Goal: Communication & Community: Answer question/provide support

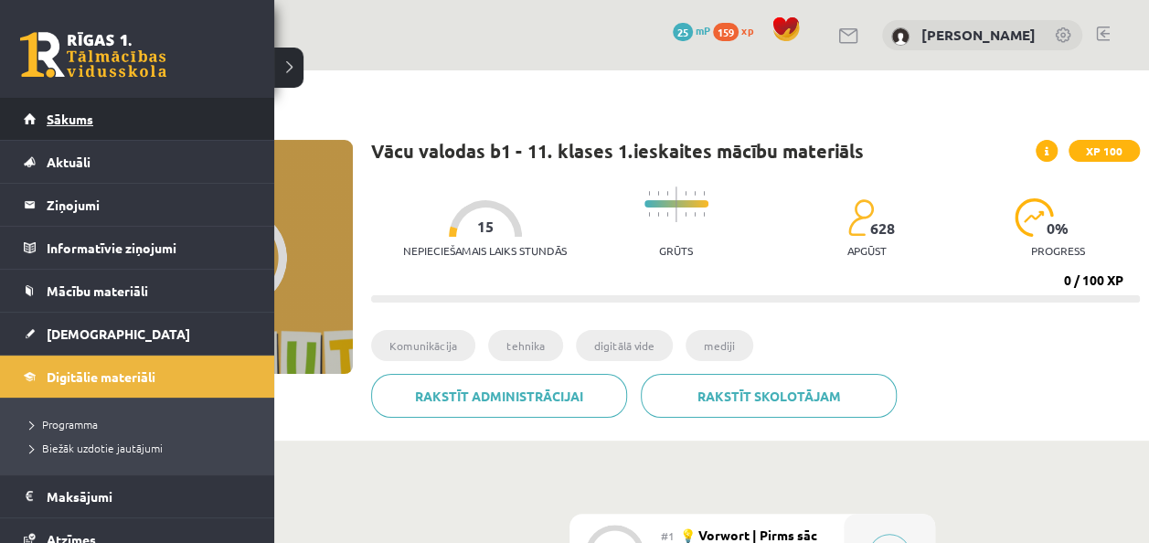
click at [77, 122] on span "Sākums" at bounding box center [70, 119] width 47 height 16
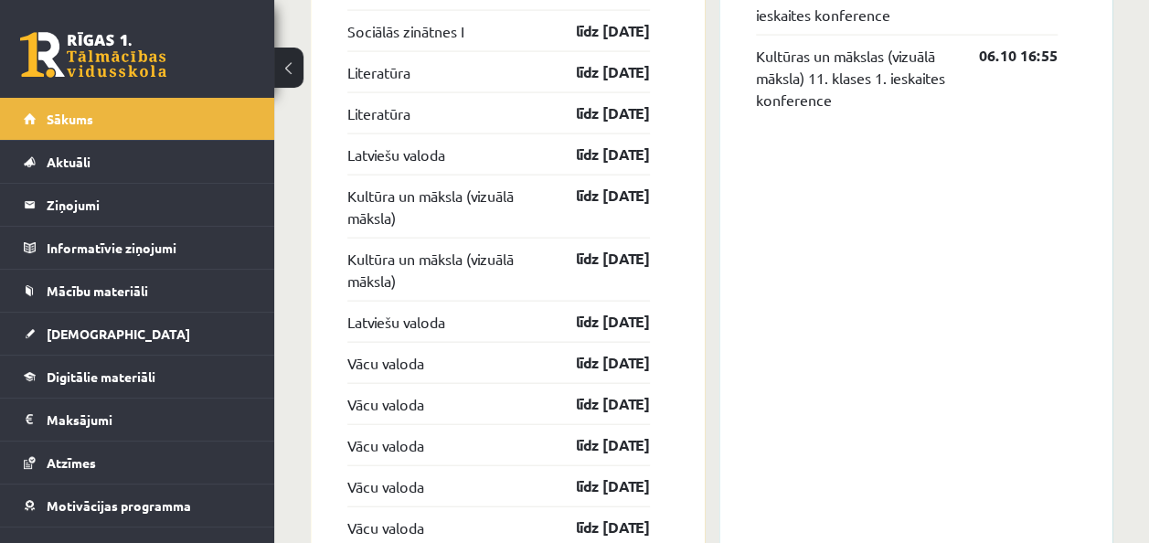
scroll to position [2016, 0]
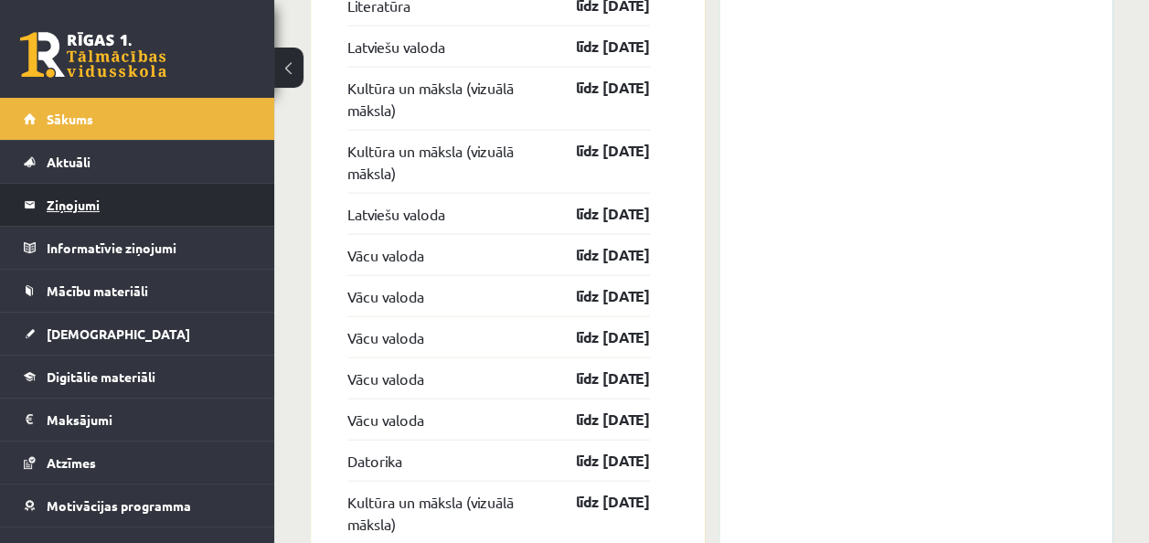
click at [75, 214] on legend "Ziņojumi 0" at bounding box center [149, 205] width 205 height 42
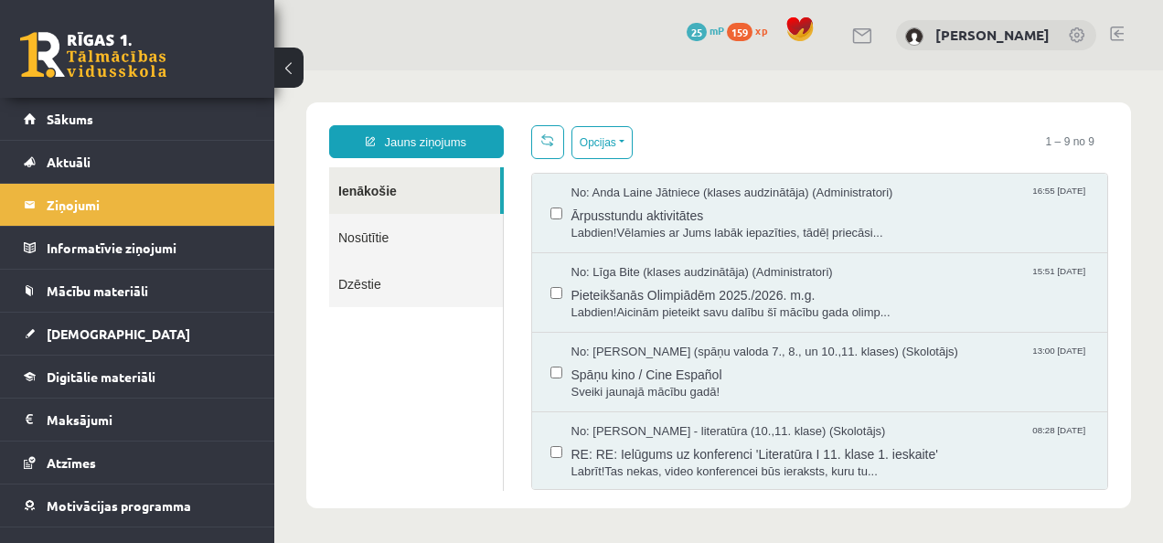
click at [381, 245] on link "Nosūtītie" at bounding box center [416, 237] width 174 height 47
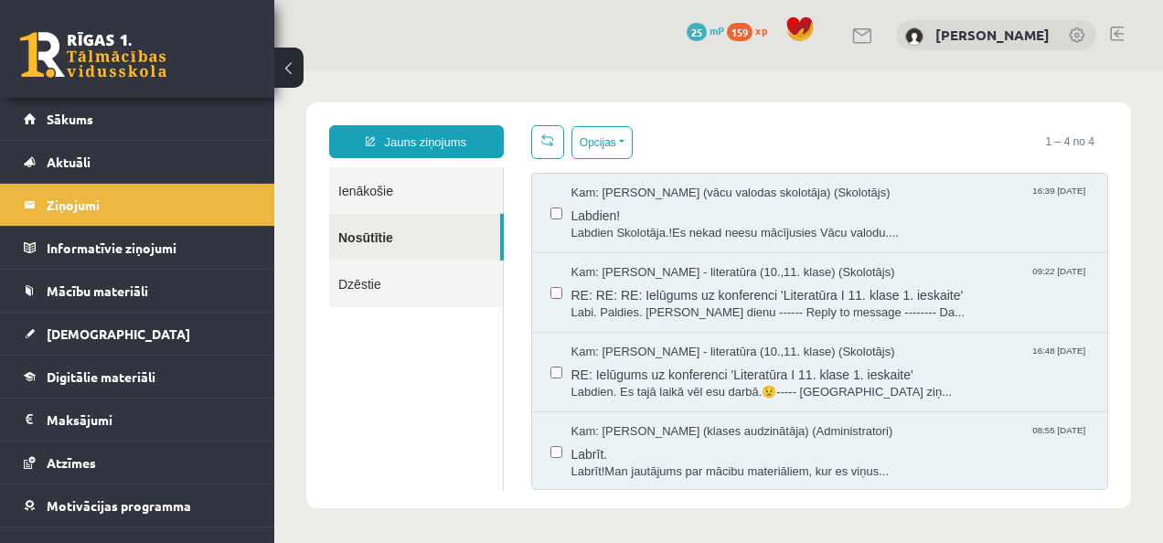
click at [340, 197] on link "Ienākošie" at bounding box center [416, 190] width 174 height 47
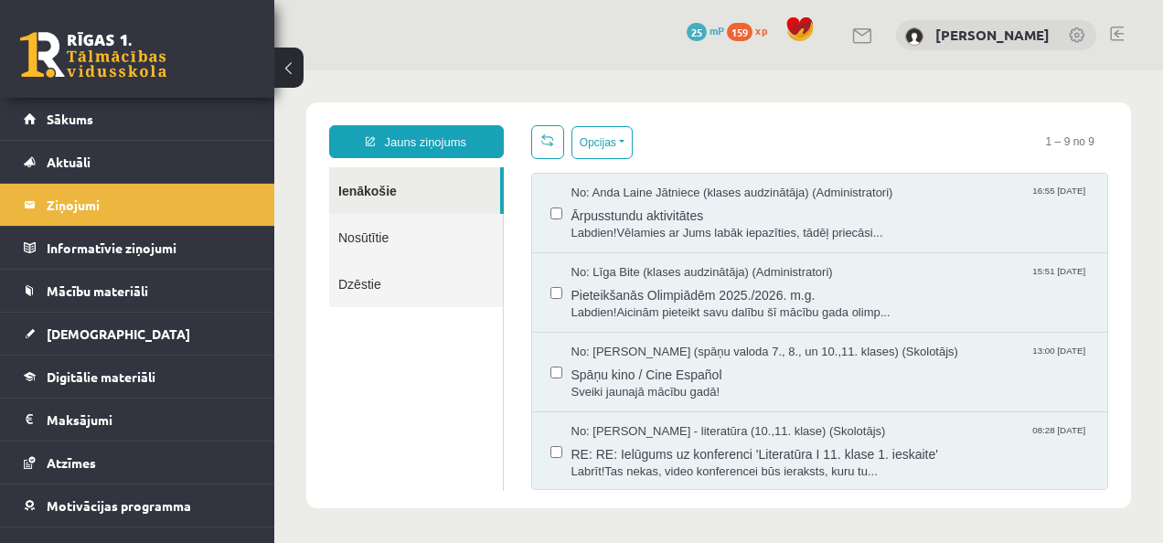
click at [385, 192] on link "Ienākošie" at bounding box center [414, 190] width 171 height 47
click at [294, 71] on button at bounding box center [288, 68] width 29 height 40
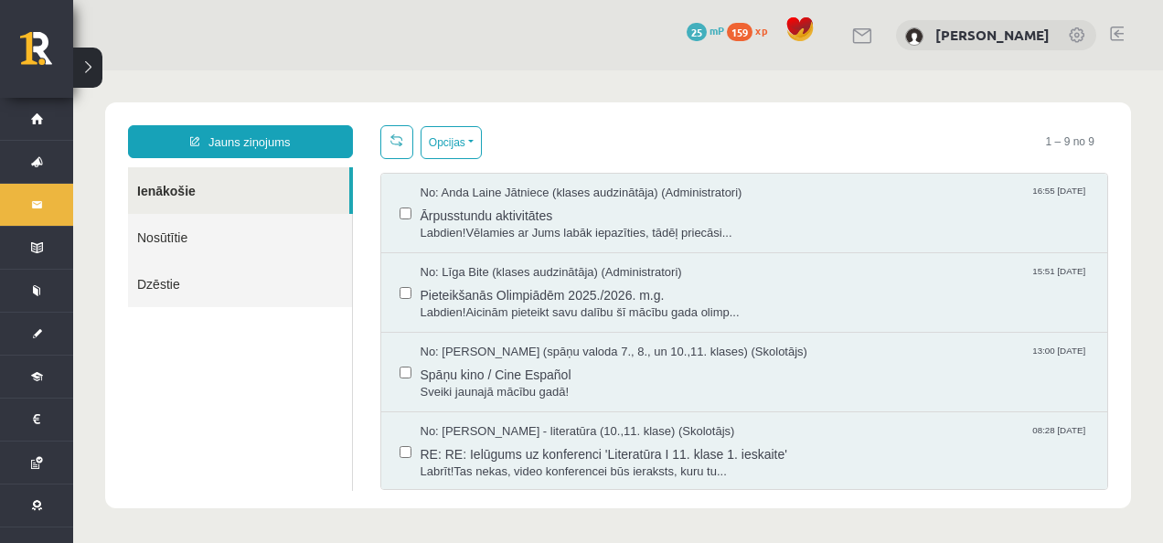
click at [874, 35] on link at bounding box center [863, 36] width 22 height 16
